Goal: Task Accomplishment & Management: Manage account settings

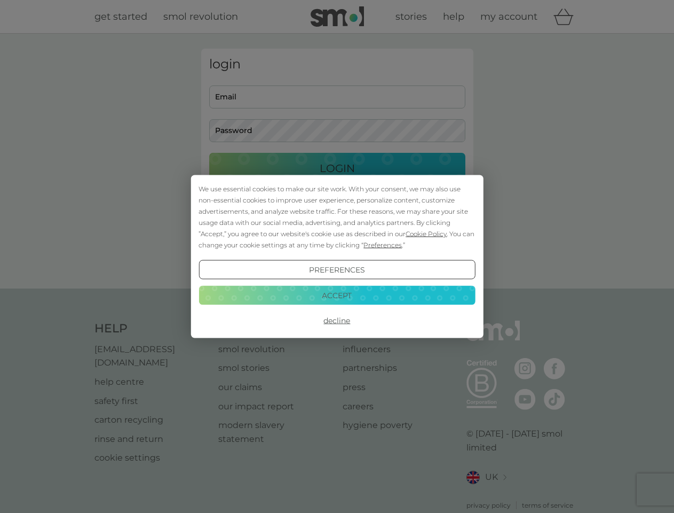
click at [427, 233] on span "Cookie Policy" at bounding box center [426, 234] width 41 height 8
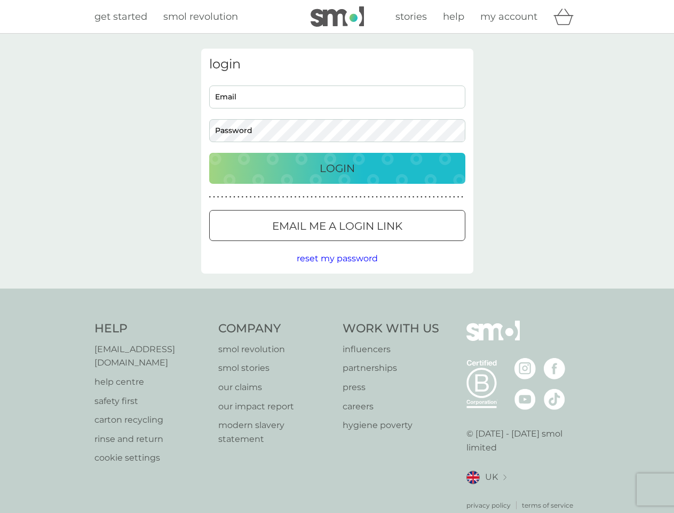
click at [382, 245] on div "login Email Password Login ● ● ● ● ● ● ● ● ● ● ● ● ● ● ● ● ● ● ● ● ● ● ● ● ● ● …" at bounding box center [337, 161] width 272 height 225
click at [337, 270] on div "login Email Password Login ● ● ● ● ● ● ● ● ● ● ● ● ● ● ● ● ● ● ● ● ● ● ● ● ● ● …" at bounding box center [337, 161] width 272 height 225
click at [337, 320] on div "Help [EMAIL_ADDRESS][DOMAIN_NAME] help centre safety first carton recycling rin…" at bounding box center [338, 415] width 486 height 190
click at [337, 295] on div "Help [EMAIL_ADDRESS][DOMAIN_NAME] help centre safety first carton recycling rin…" at bounding box center [337, 415] width 674 height 254
